Goal: Task Accomplishment & Management: Use online tool/utility

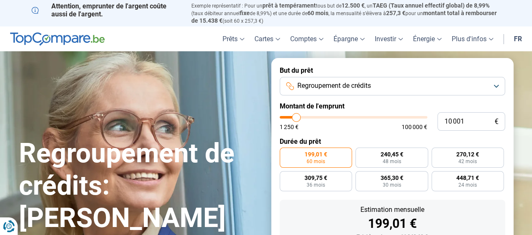
type input "11 000"
type input "11000"
type input "11 250"
type input "11250"
type input "13 250"
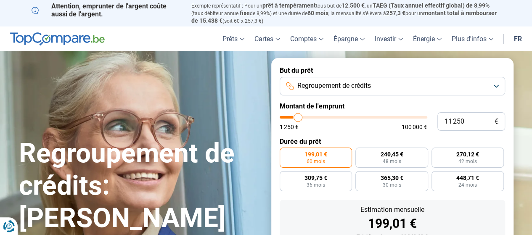
type input "13250"
type input "18 250"
type input "18250"
type input "23 750"
type input "23750"
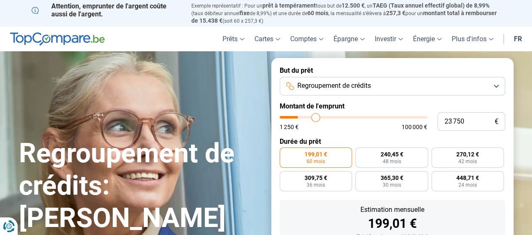
type input "28 000"
type input "28000"
type input "35 500"
type input "35500"
type input "41 000"
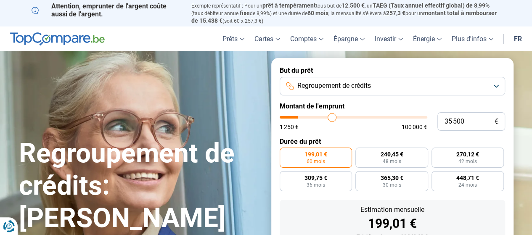
type input "41000"
type input "49 750"
type input "49750"
type input "54 000"
type input "54000"
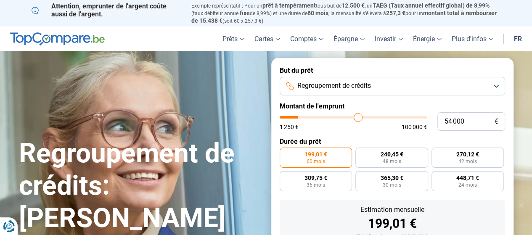
type input "57 750"
type input "57750"
type input "61 250"
type input "61250"
type input "66 500"
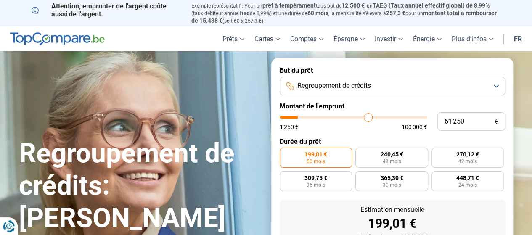
type input "66500"
type input "69 500"
type input "69500"
type input "74 500"
type input "74500"
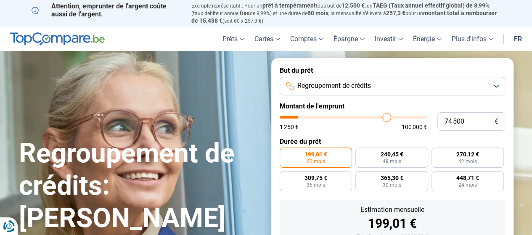
type input "79 000"
type input "79000"
type input "83 000"
type input "83000"
type input "85 000"
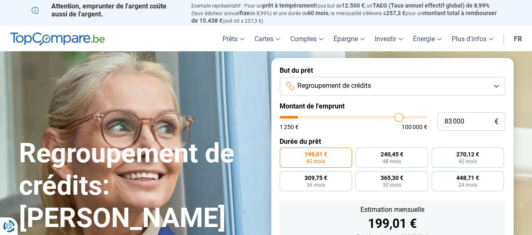
type input "85000"
type input "86 000"
type input "86000"
type input "87 250"
type input "87250"
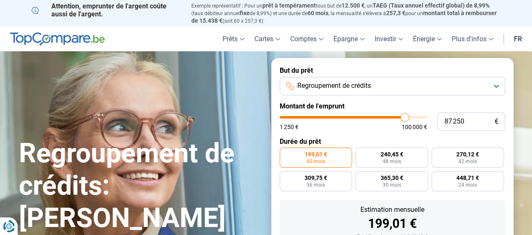
type input "87 750"
type input "87750"
type input "88 000"
type input "88000"
type input "88 250"
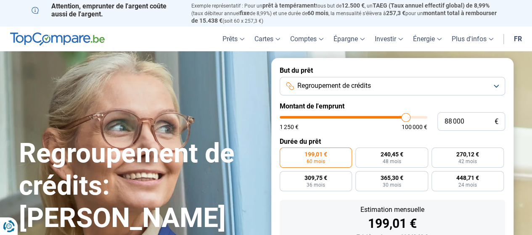
type input "88250"
type input "89 000"
type input "89000"
type input "90 500"
type input "90500"
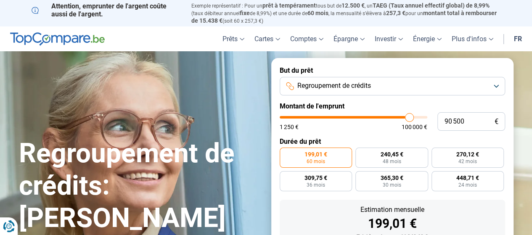
type input "93 750"
type input "93750"
type input "96 250"
type input "96250"
type input "99 750"
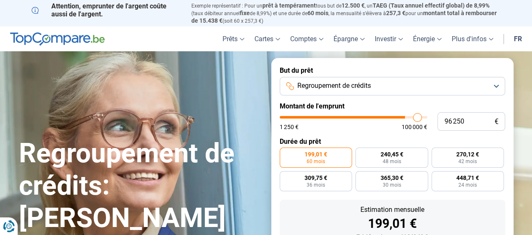
type input "99750"
type input "100 000"
drag, startPoint x: 297, startPoint y: 118, endPoint x: 442, endPoint y: 120, distance: 145.4
type input "100000"
click at [427, 118] on input "range" at bounding box center [352, 117] width 147 height 3
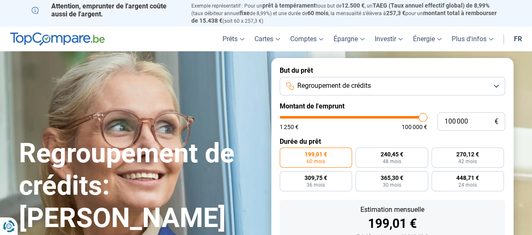
radio input "false"
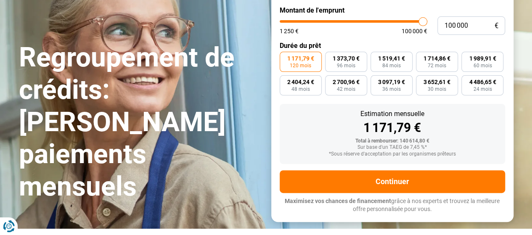
scroll to position [89, 0]
